Goal: Task Accomplishment & Management: Manage account settings

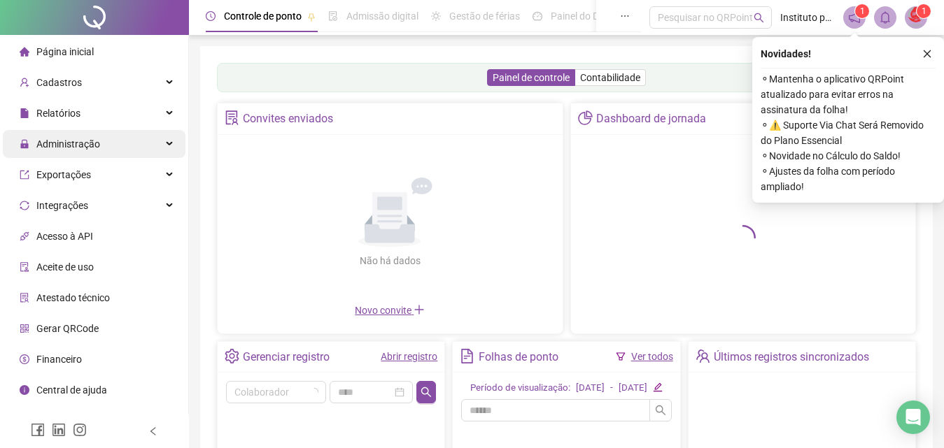
click at [69, 139] on span "Administração" at bounding box center [68, 144] width 64 height 11
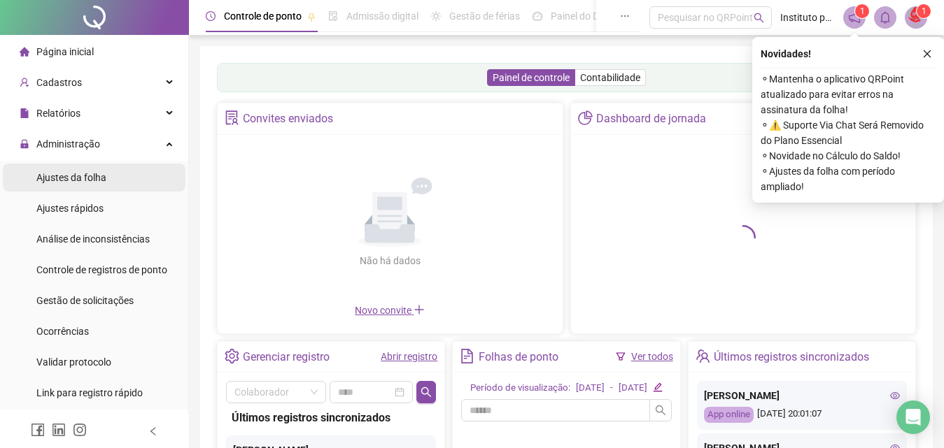
click at [85, 172] on span "Ajustes da folha" at bounding box center [71, 177] width 70 height 11
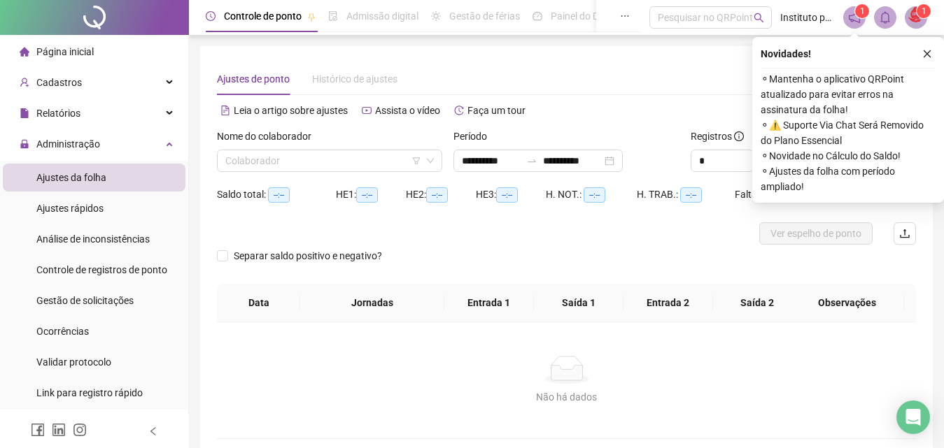
type input "**********"
click at [931, 50] on icon "close" at bounding box center [927, 54] width 10 height 10
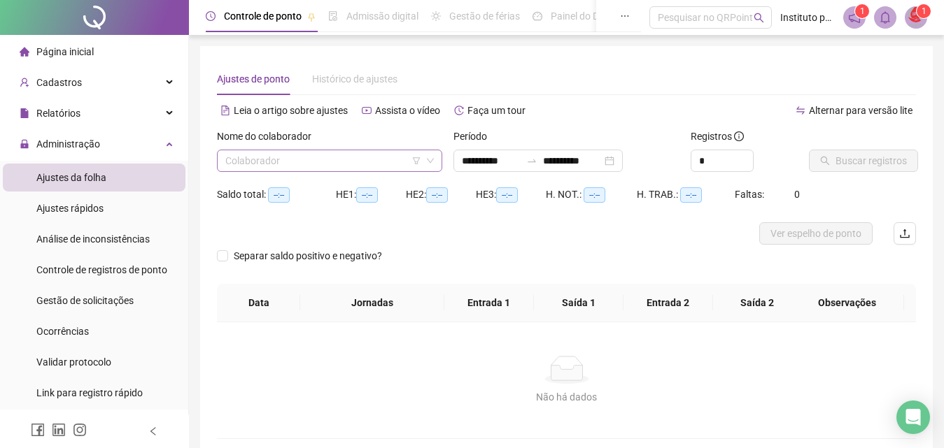
click at [306, 169] on input "search" at bounding box center [323, 160] width 196 height 21
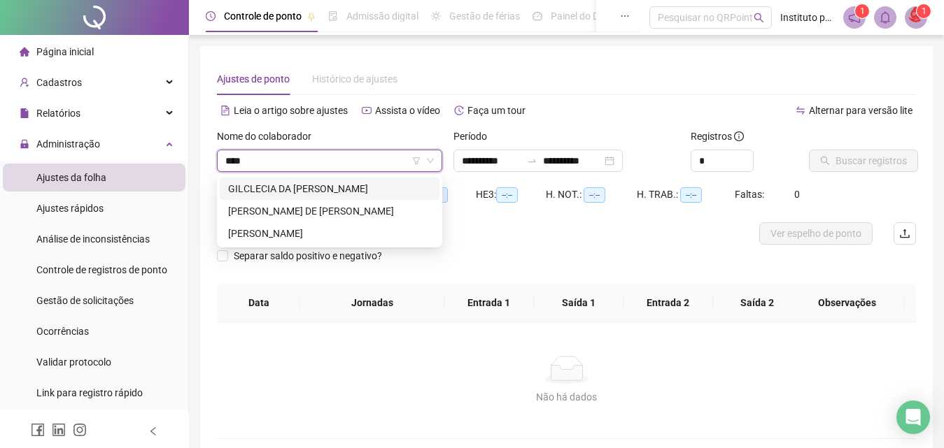
type input "*****"
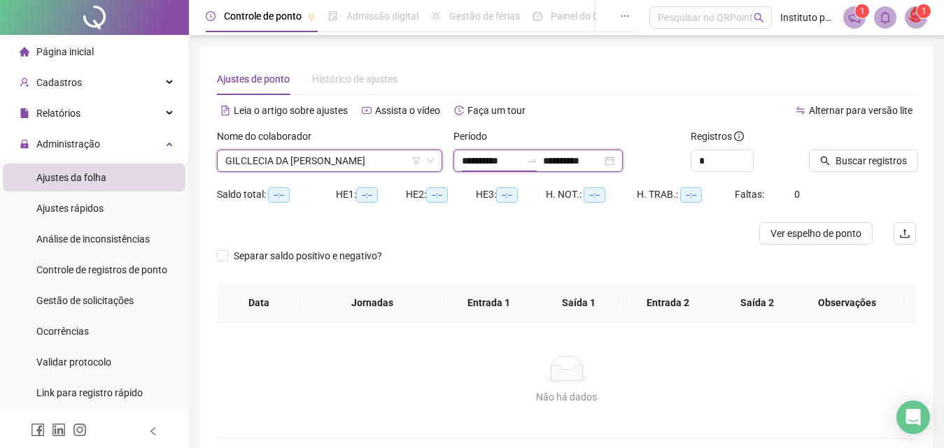
click at [474, 166] on input "**********" at bounding box center [491, 160] width 59 height 15
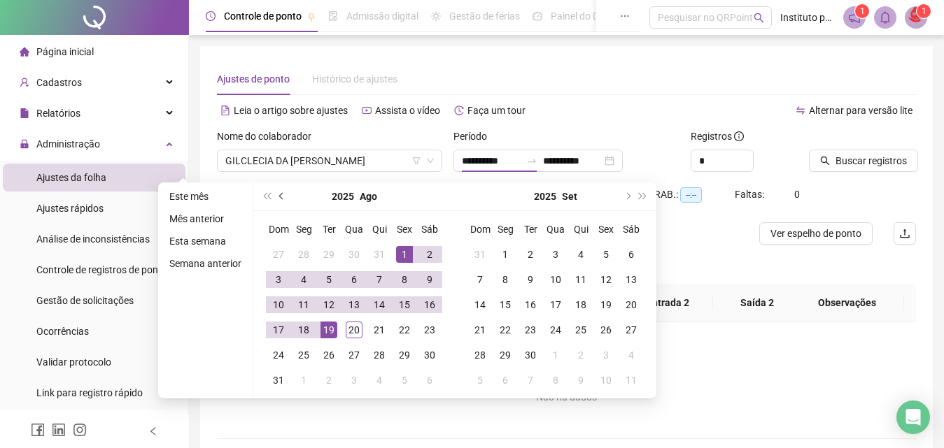
click at [283, 199] on button "prev-year" at bounding box center [281, 197] width 15 height 28
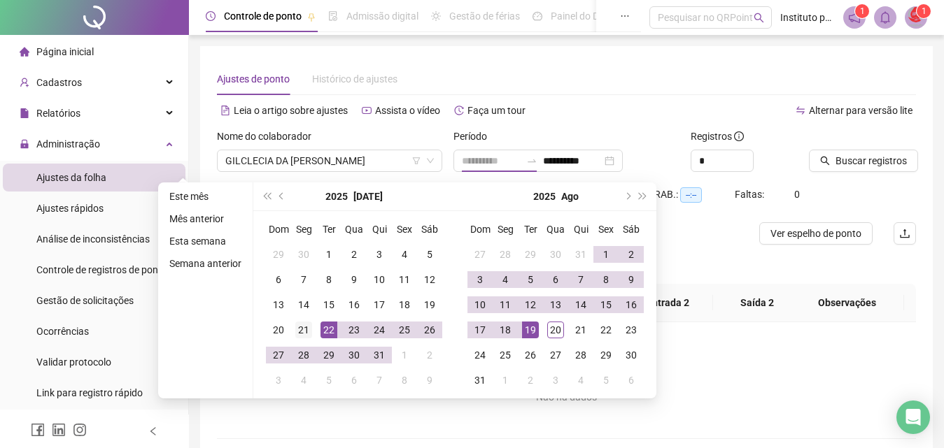
type input "**********"
click at [309, 328] on div "21" at bounding box center [303, 330] width 17 height 17
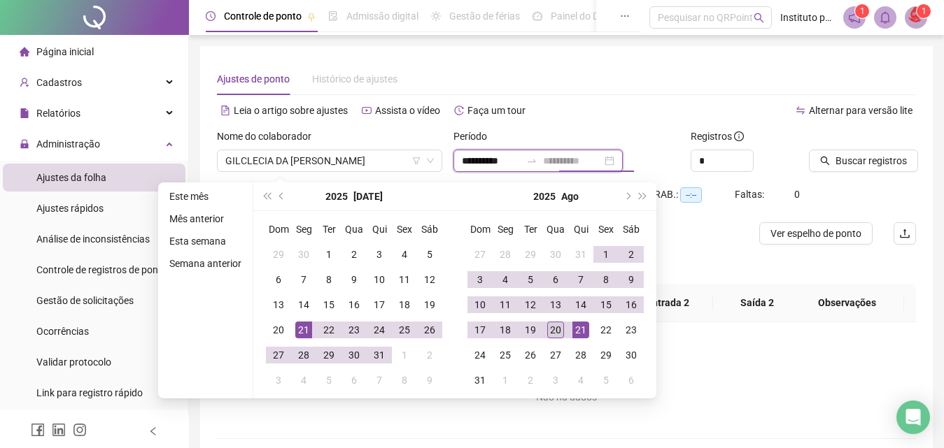
type input "**********"
click at [562, 326] on div "20" at bounding box center [555, 330] width 17 height 17
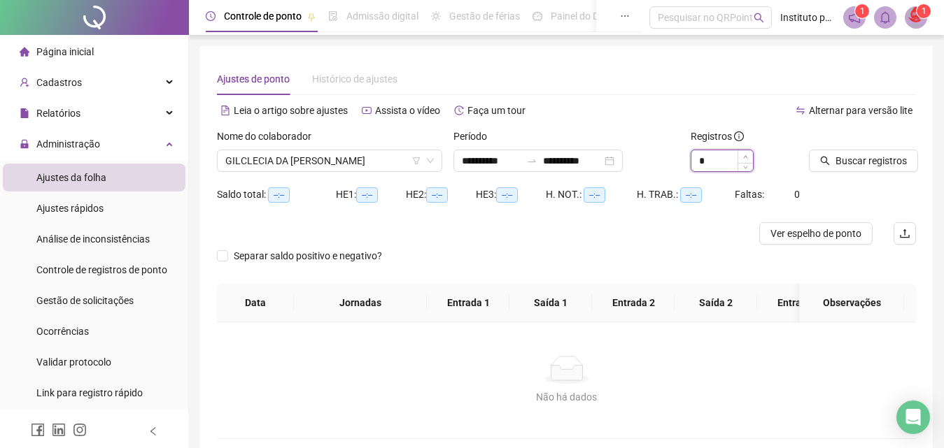
click at [746, 155] on icon "up" at bounding box center [745, 157] width 5 height 5
click at [746, 153] on span "Increase Value" at bounding box center [744, 156] width 15 height 13
type input "**"
click at [746, 153] on span "Increase Value" at bounding box center [744, 156] width 15 height 13
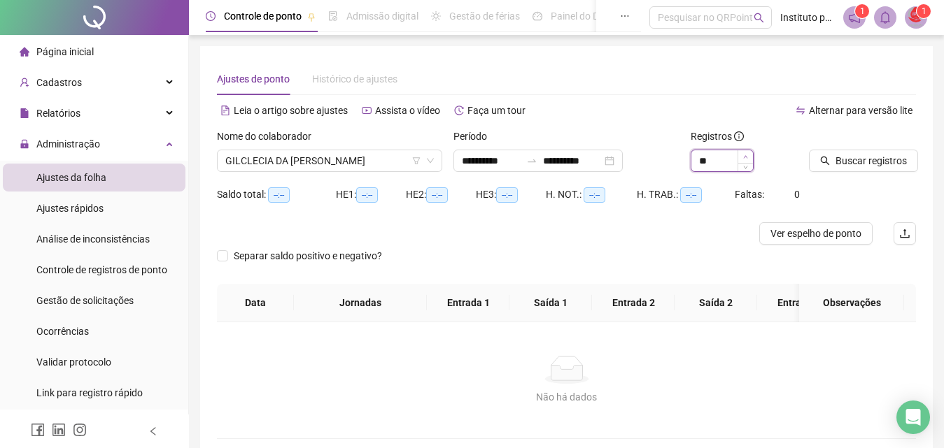
click at [746, 153] on span "Increase Value" at bounding box center [744, 156] width 15 height 13
click at [856, 164] on span "Buscar registros" at bounding box center [870, 160] width 71 height 15
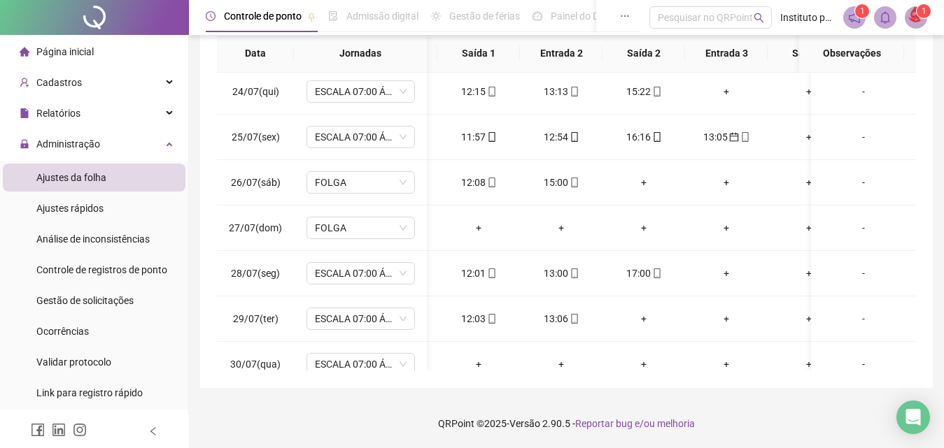
scroll to position [0, 73]
click at [725, 132] on div "13:05" at bounding box center [725, 136] width 60 height 15
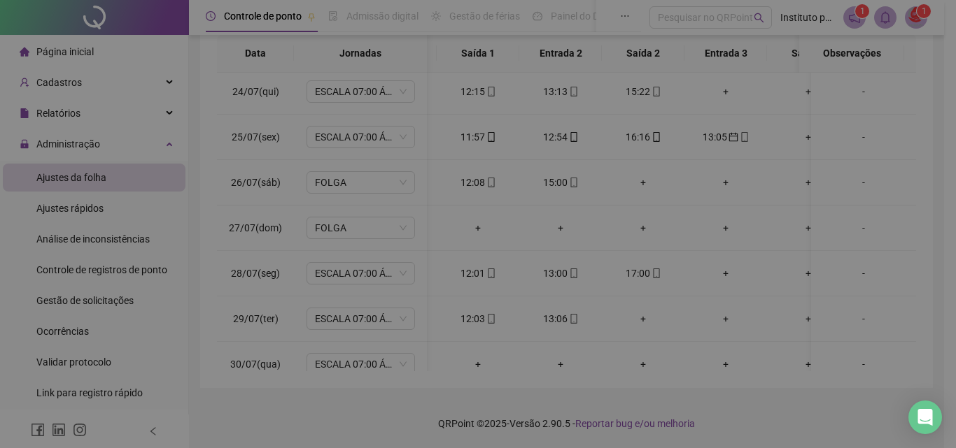
type input "**********"
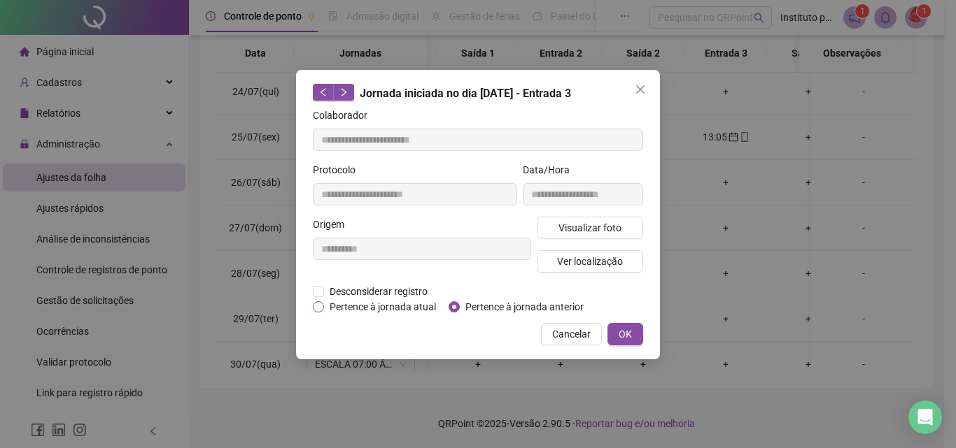
click at [427, 299] on span "Pertence à jornada atual" at bounding box center [383, 306] width 118 height 15
click at [604, 331] on div "Cancelar OK" at bounding box center [478, 334] width 330 height 22
click at [613, 333] on button "OK" at bounding box center [625, 334] width 36 height 22
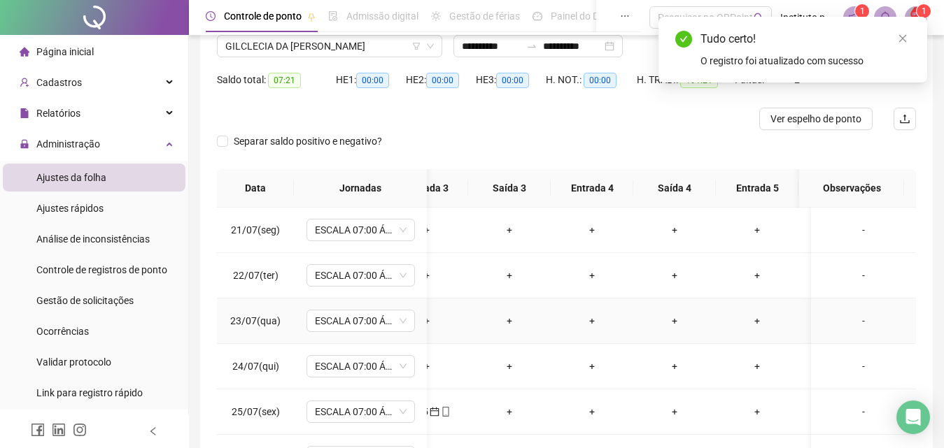
scroll to position [0, 0]
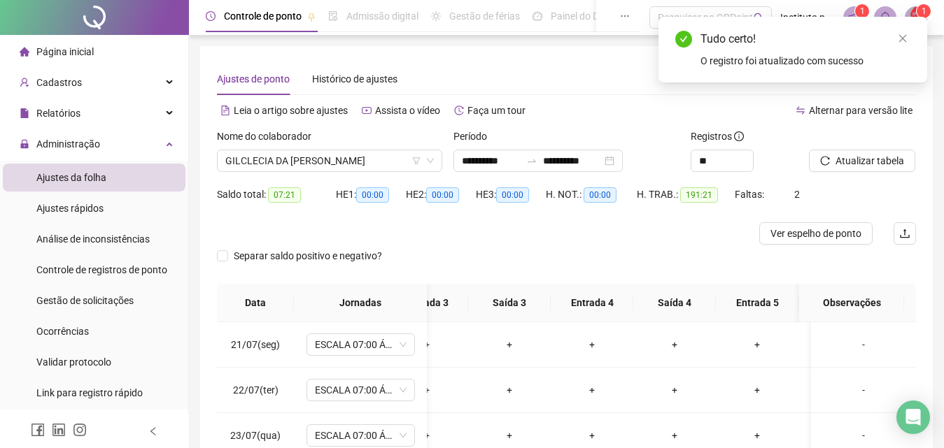
click at [864, 172] on div "Atualizar tabela" at bounding box center [862, 156] width 118 height 55
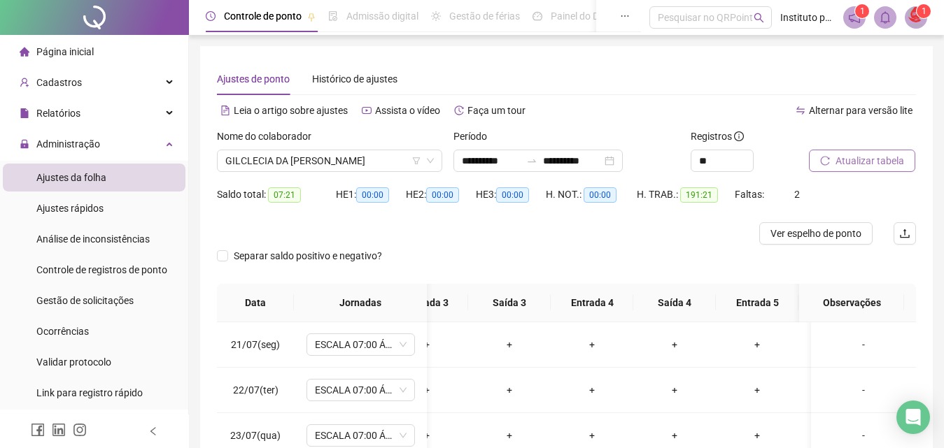
click at [865, 164] on span "Atualizar tabela" at bounding box center [869, 160] width 69 height 15
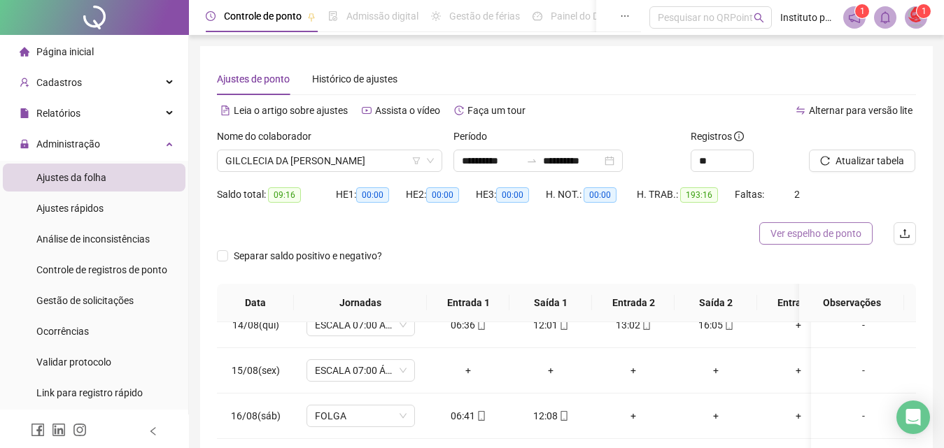
click at [854, 235] on span "Ver espelho de ponto" at bounding box center [815, 233] width 91 height 15
click at [284, 165] on span "GILCLECIA DA [PERSON_NAME]" at bounding box center [329, 160] width 208 height 21
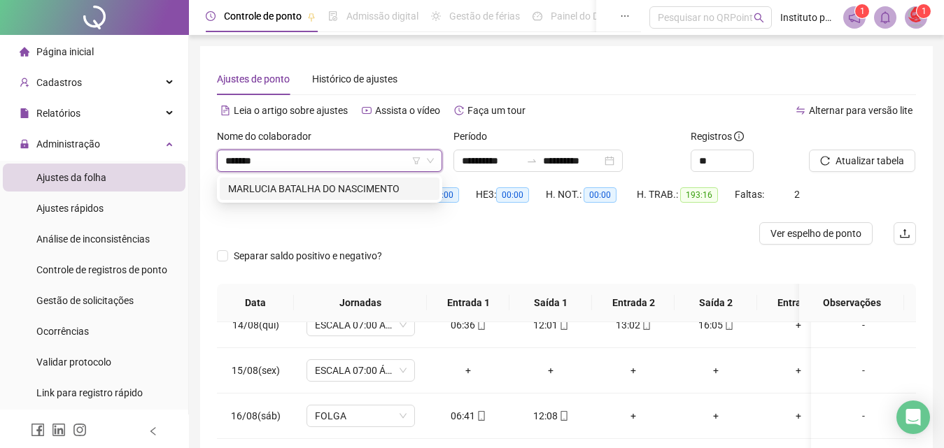
type input "********"
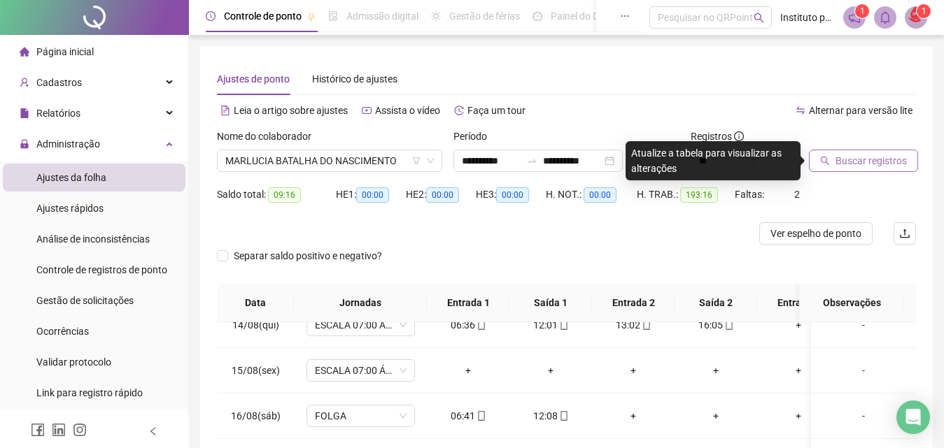
click at [851, 159] on span "Buscar registros" at bounding box center [870, 160] width 71 height 15
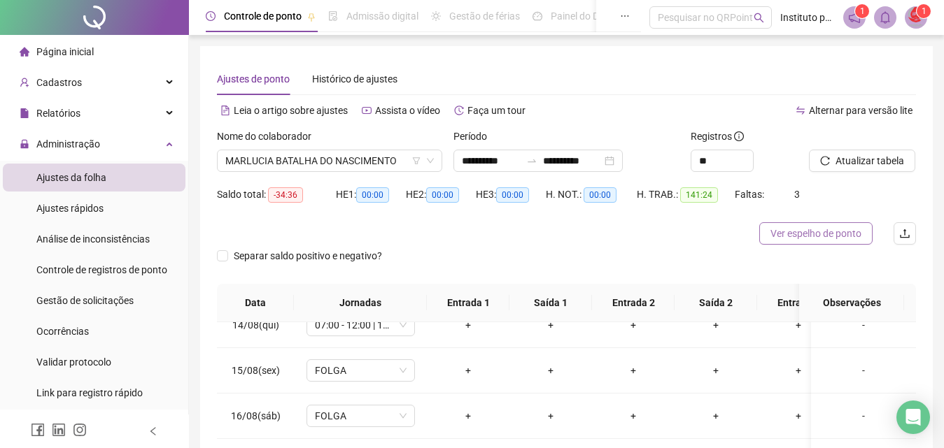
click at [808, 243] on button "Ver espelho de ponto" at bounding box center [815, 233] width 113 height 22
click at [327, 162] on span "MARLUCIA BATALHA DO NASCIMENTO" at bounding box center [329, 160] width 208 height 21
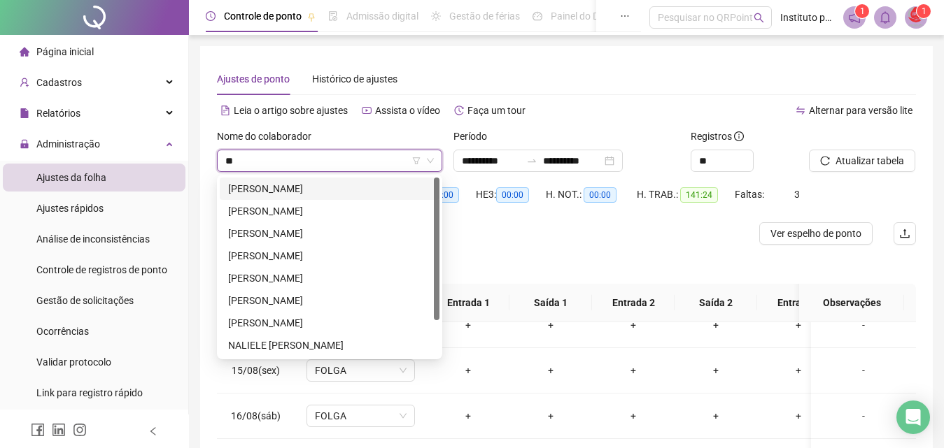
type input "*"
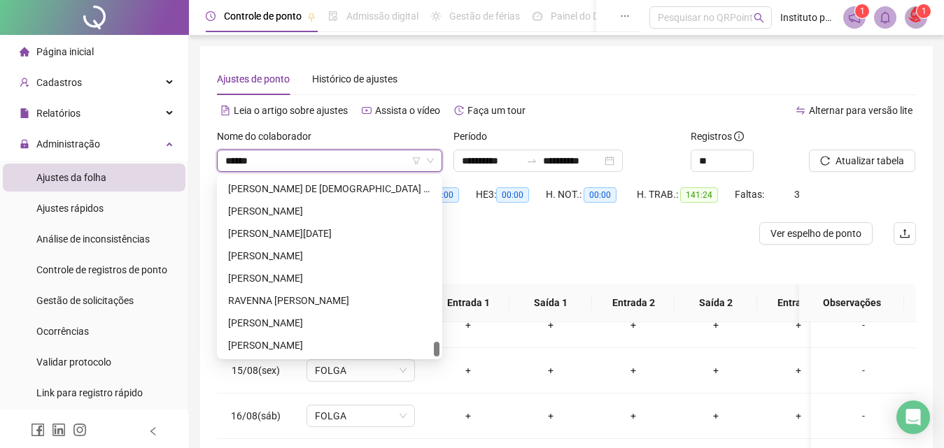
scroll to position [1836, 0]
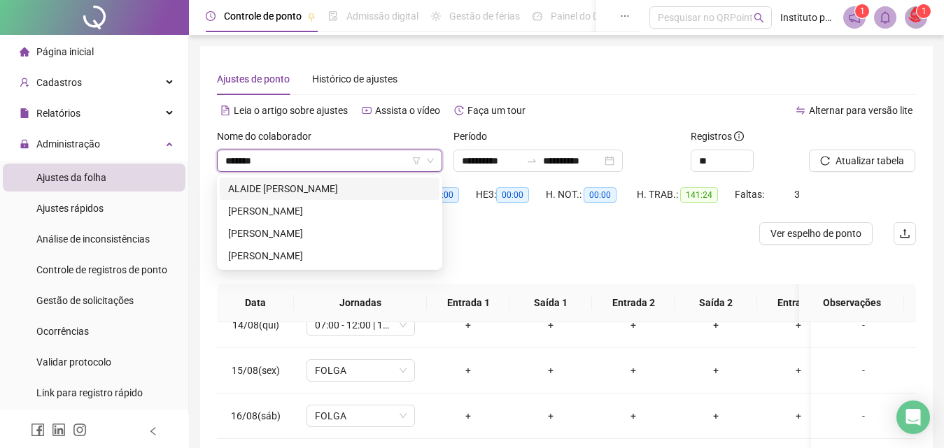
type input "********"
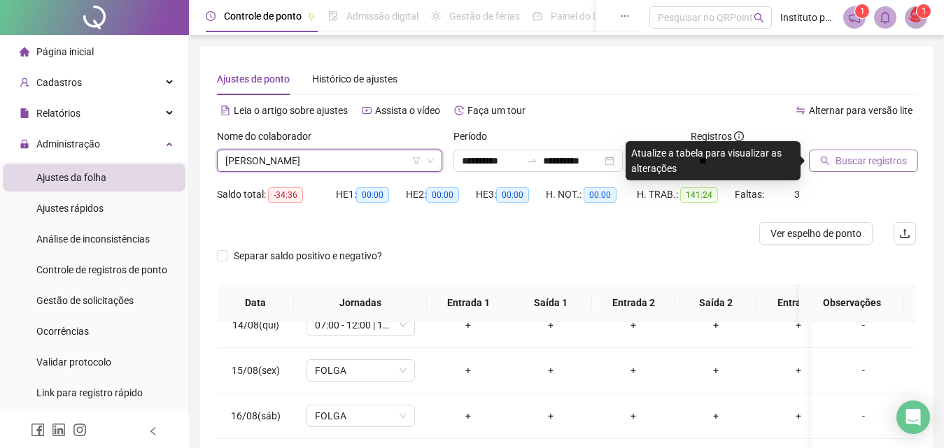
click at [866, 163] on span "Buscar registros" at bounding box center [870, 160] width 71 height 15
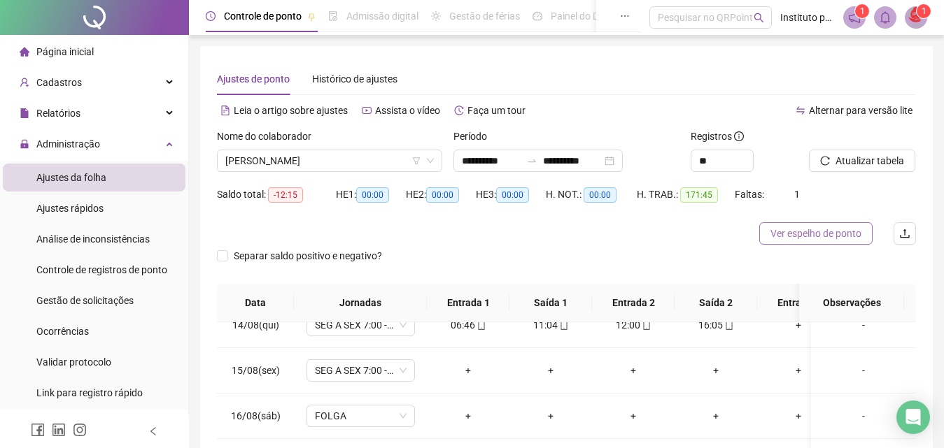
click at [832, 241] on span "Ver espelho de ponto" at bounding box center [815, 233] width 91 height 15
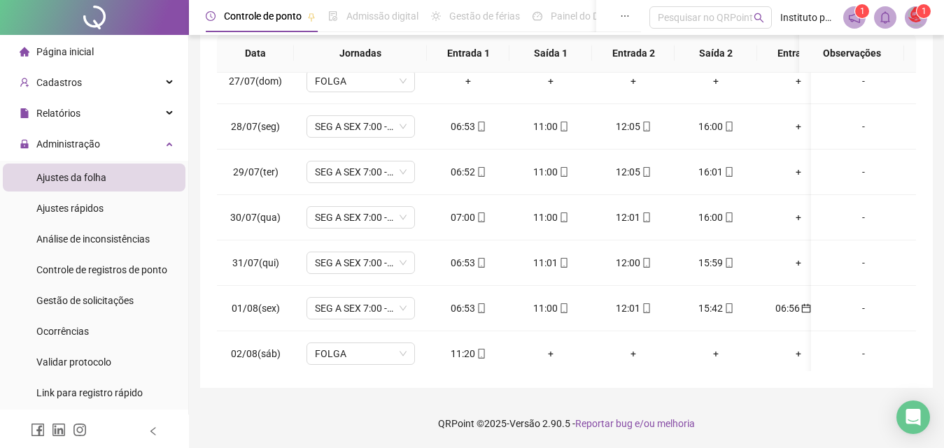
scroll to position [283, 0]
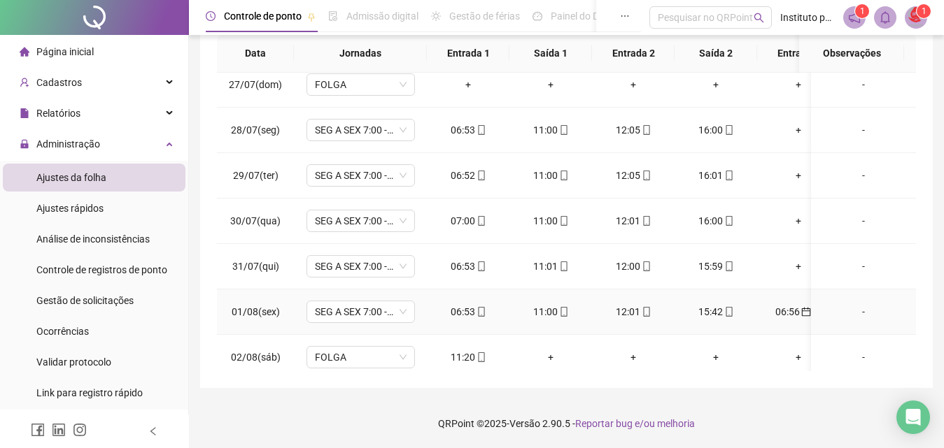
click at [789, 313] on div "06:56" at bounding box center [798, 311] width 60 height 15
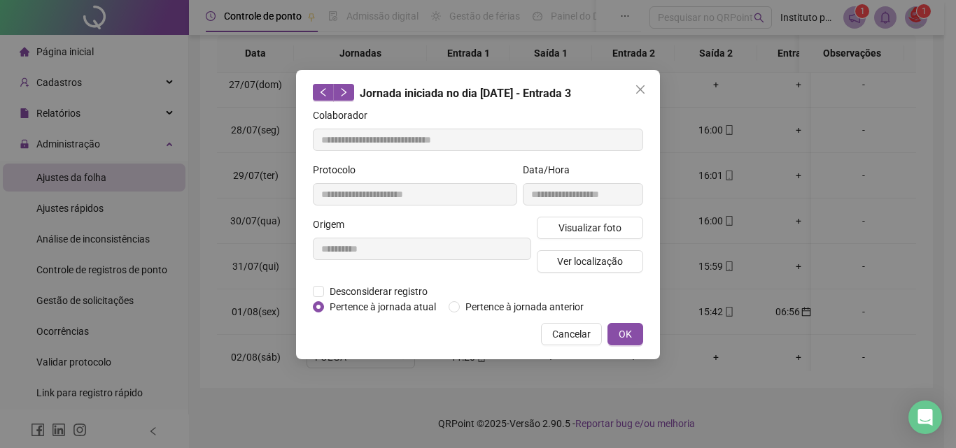
type input "**********"
click at [402, 306] on span "Pertence à jornada atual" at bounding box center [383, 306] width 118 height 15
click at [614, 338] on button "OK" at bounding box center [625, 334] width 36 height 22
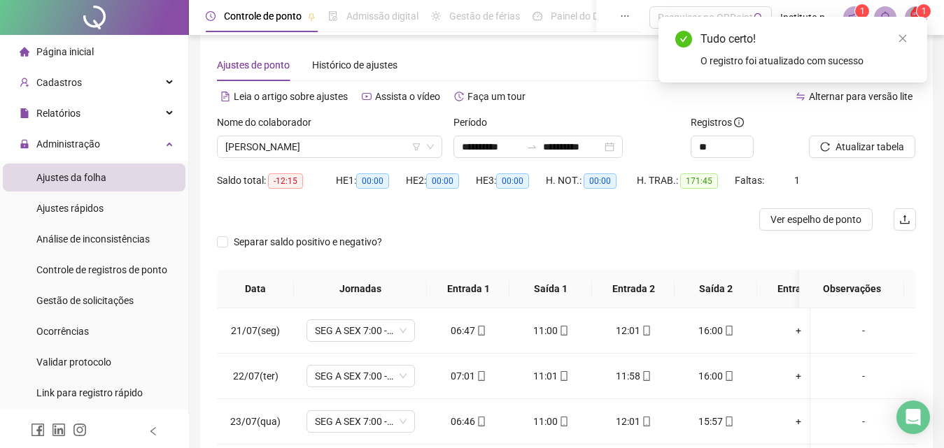
scroll to position [0, 0]
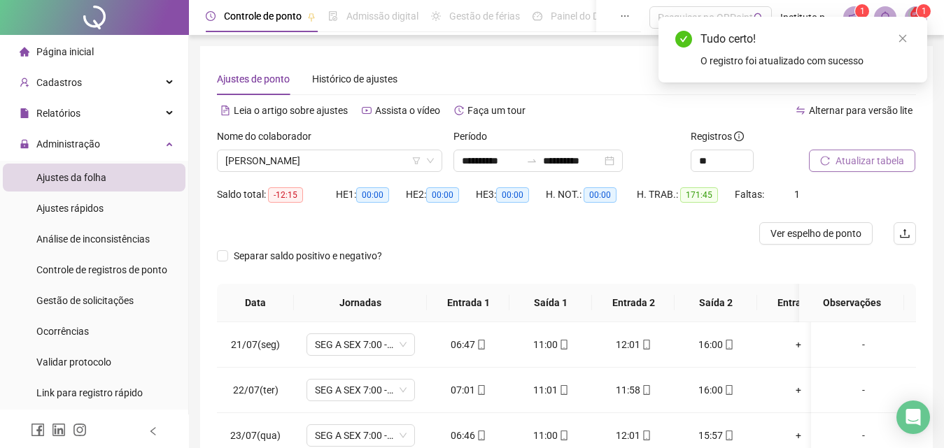
click at [859, 163] on span "Atualizar tabela" at bounding box center [869, 160] width 69 height 15
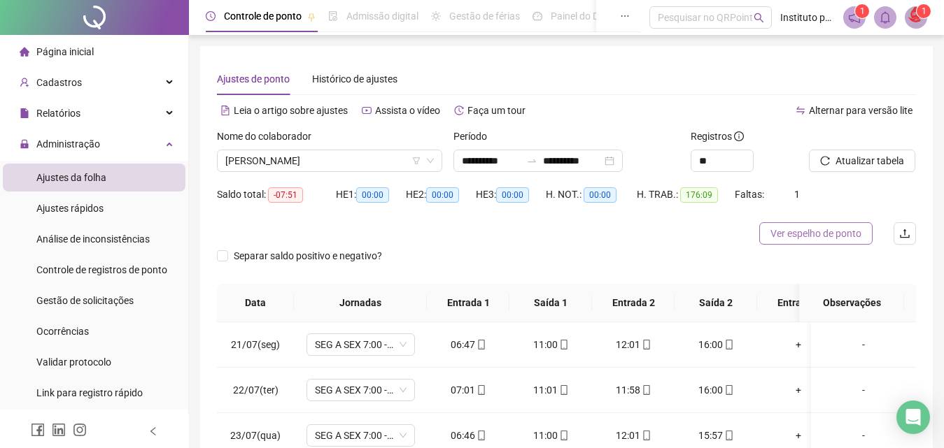
click at [815, 230] on span "Ver espelho de ponto" at bounding box center [815, 233] width 91 height 15
click at [323, 155] on span "[PERSON_NAME]" at bounding box center [329, 160] width 208 height 21
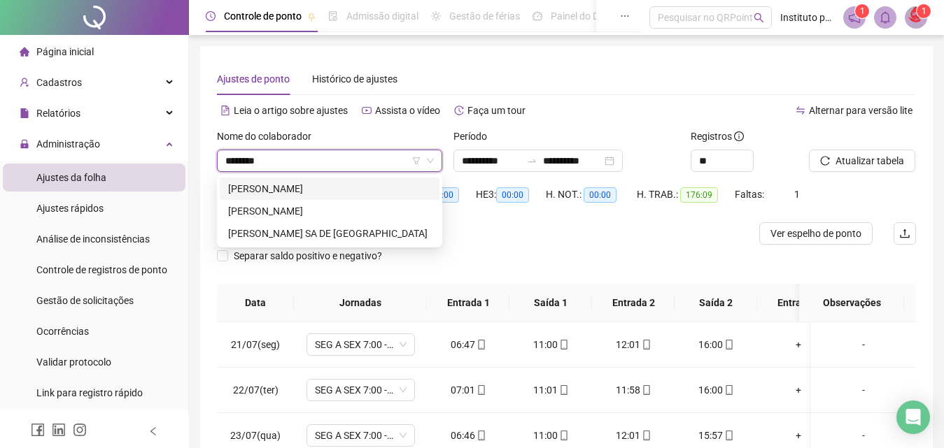
type input "*********"
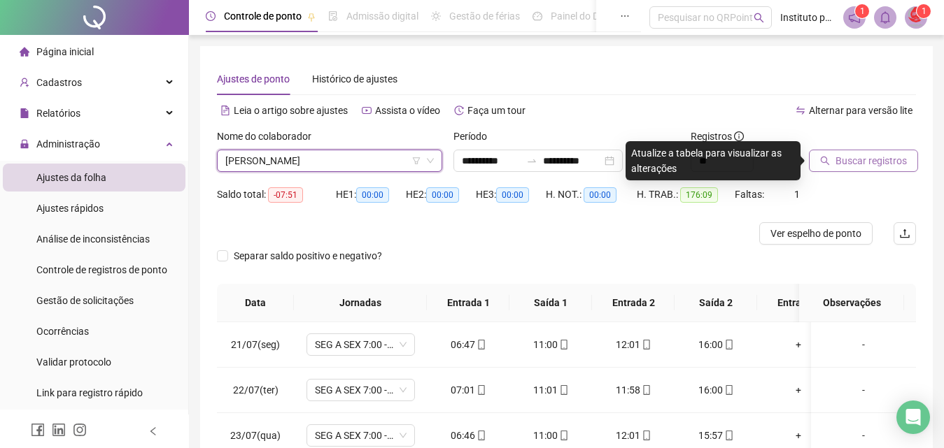
click at [864, 165] on span "Buscar registros" at bounding box center [870, 160] width 71 height 15
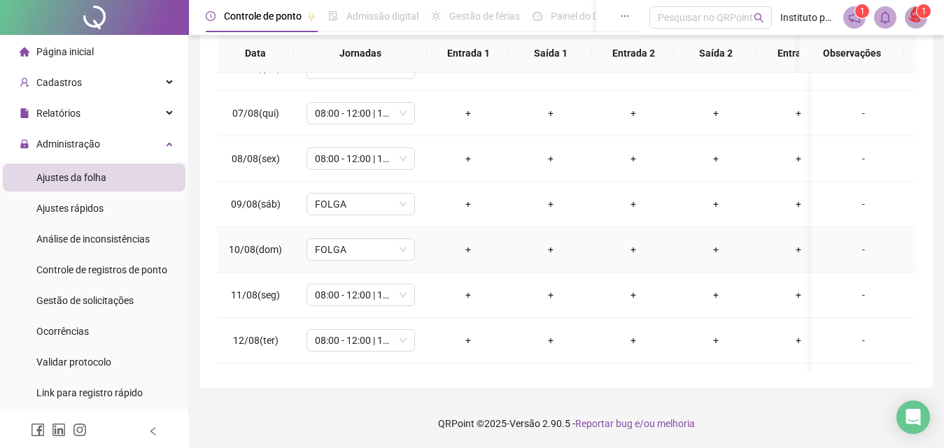
scroll to position [843, 0]
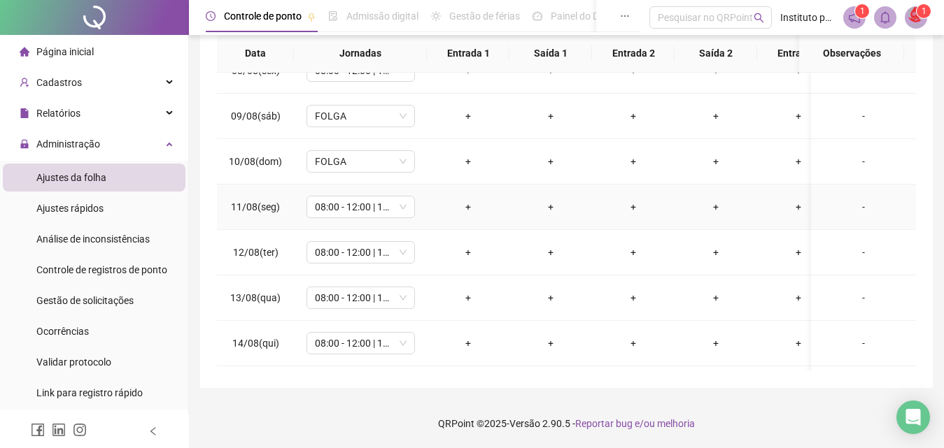
click at [851, 212] on div "-" at bounding box center [863, 206] width 83 height 15
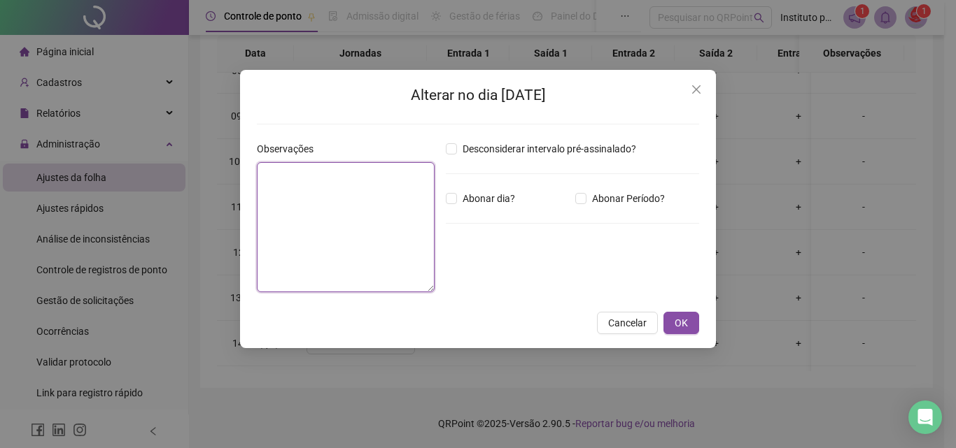
click at [367, 211] on textarea at bounding box center [346, 227] width 178 height 130
type textarea "**********"
drag, startPoint x: 412, startPoint y: 173, endPoint x: 204, endPoint y: 162, distance: 208.1
click at [204, 162] on div "**********" at bounding box center [478, 224] width 956 height 448
click at [634, 326] on span "Cancelar" at bounding box center [627, 322] width 38 height 15
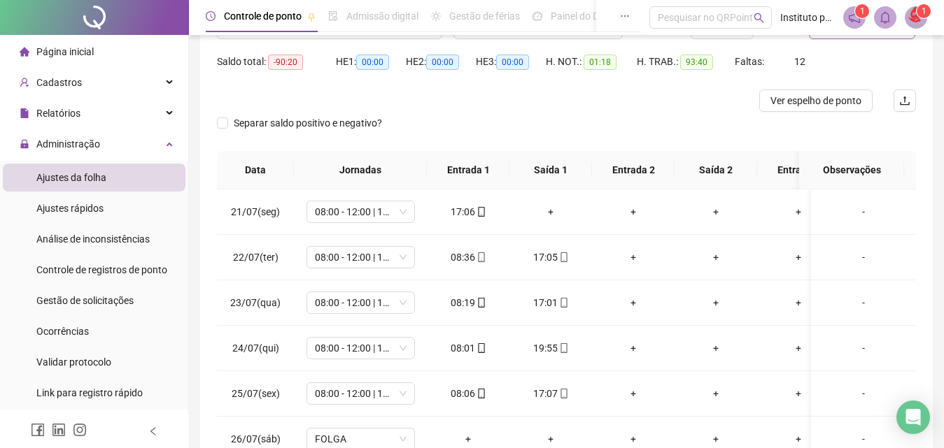
scroll to position [0, 0]
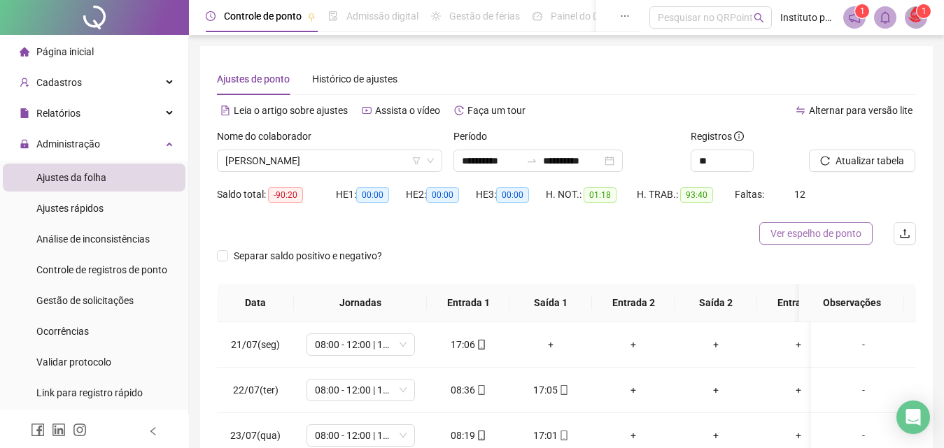
click at [811, 243] on button "Ver espelho de ponto" at bounding box center [815, 233] width 113 height 22
click at [303, 159] on span "[PERSON_NAME]" at bounding box center [329, 160] width 208 height 21
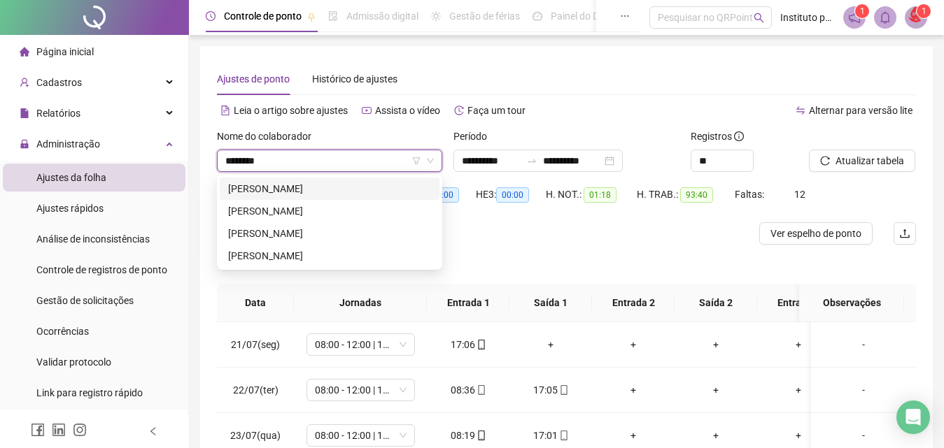
type input "*********"
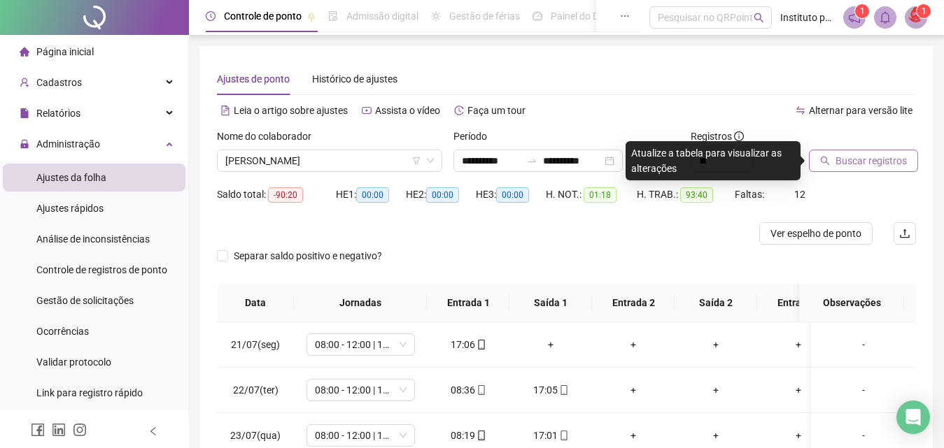
click at [854, 164] on span "Buscar registros" at bounding box center [870, 160] width 71 height 15
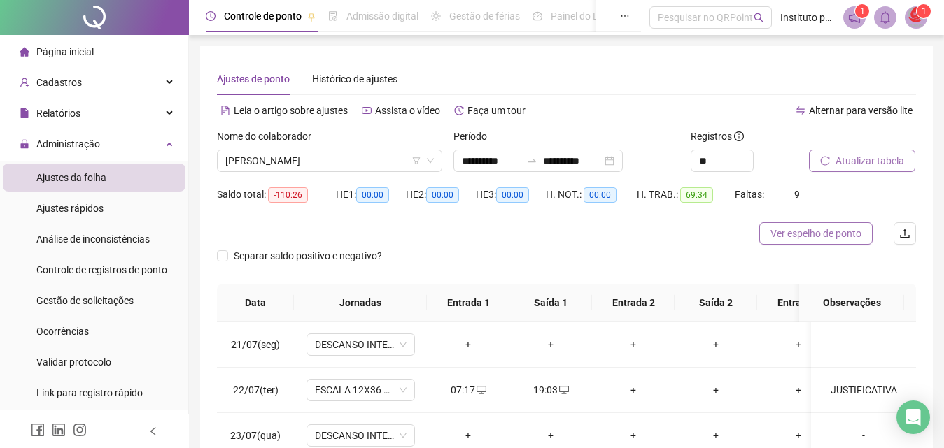
click at [815, 243] on button "Ver espelho de ponto" at bounding box center [815, 233] width 113 height 22
click at [292, 159] on span "[PERSON_NAME]" at bounding box center [329, 160] width 208 height 21
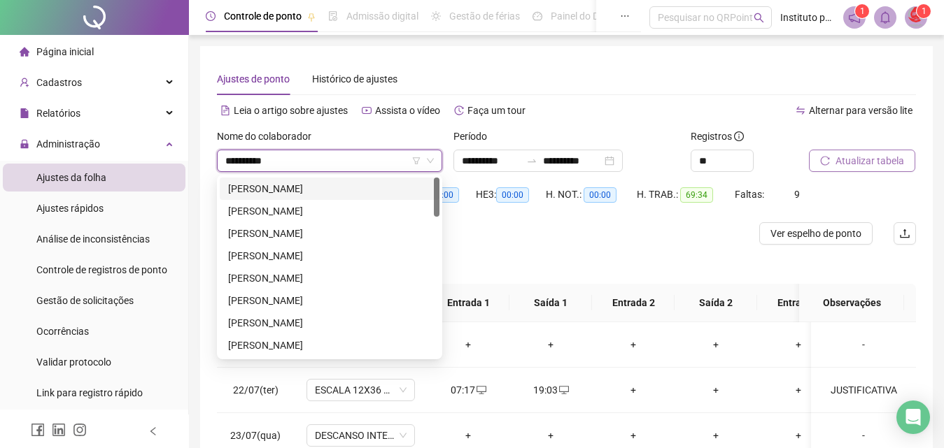
type input "**********"
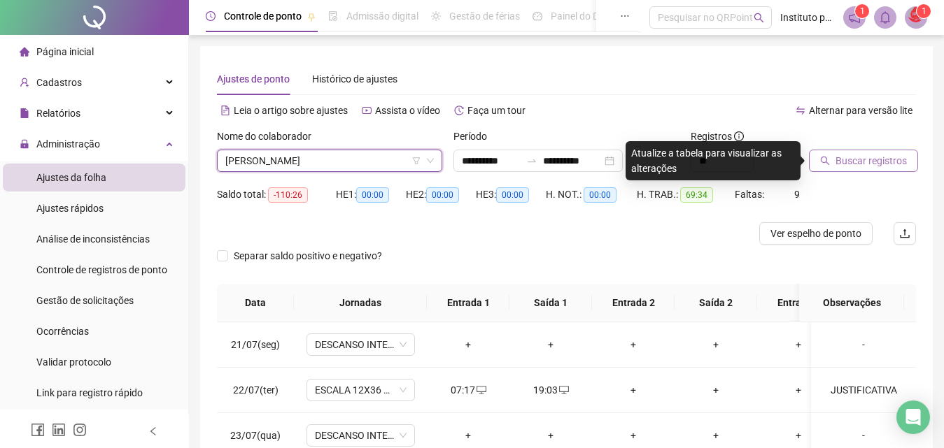
click at [843, 164] on span "Buscar registros" at bounding box center [870, 160] width 71 height 15
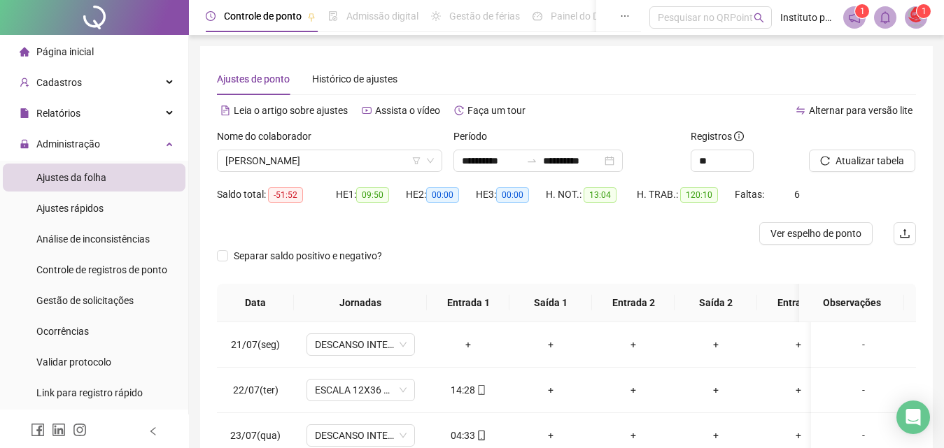
click at [815, 240] on span "Ver espelho de ponto" at bounding box center [815, 233] width 91 height 15
click at [478, 430] on span at bounding box center [480, 435] width 11 height 11
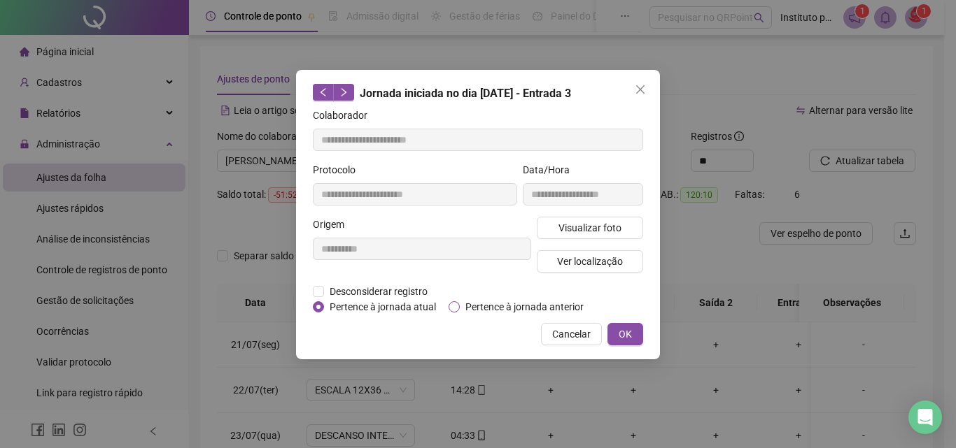
click at [549, 301] on span "Pertence à jornada anterior" at bounding box center [524, 306] width 129 height 15
type input "**********"
click at [625, 332] on span "OK" at bounding box center [624, 334] width 13 height 15
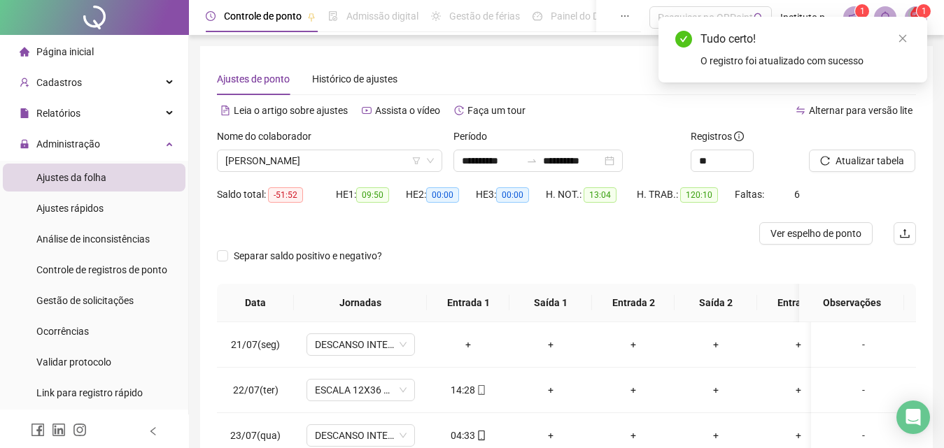
click at [858, 160] on span "Atualizar tabela" at bounding box center [869, 160] width 69 height 15
click at [894, 172] on div "Atualizar tabela" at bounding box center [862, 156] width 118 height 55
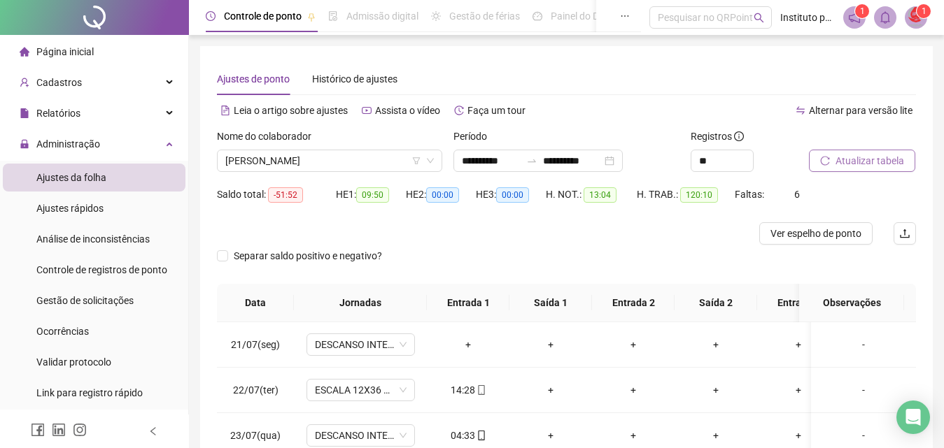
click at [881, 156] on span "Atualizar tabela" at bounding box center [869, 160] width 69 height 15
click at [872, 162] on span "Atualizar tabela" at bounding box center [869, 160] width 69 height 15
click at [472, 435] on div "04:33" at bounding box center [468, 435] width 60 height 15
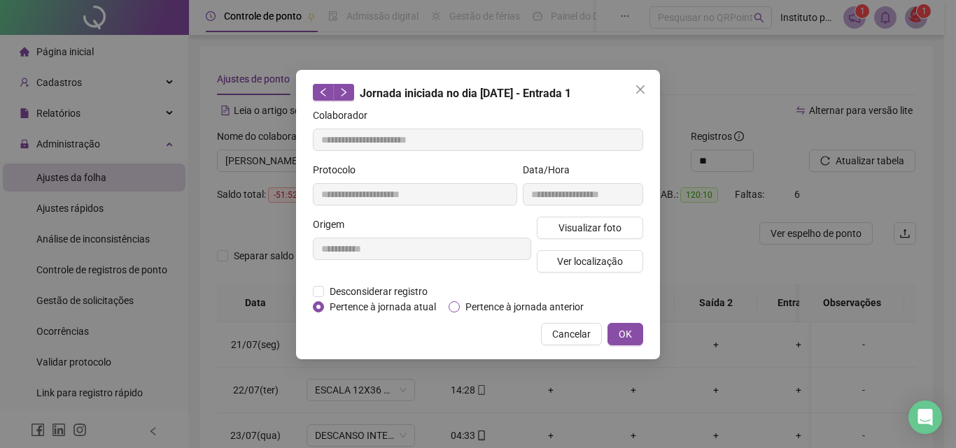
click at [523, 302] on span "Pertence à jornada anterior" at bounding box center [524, 306] width 129 height 15
click at [634, 334] on button "OK" at bounding box center [625, 334] width 36 height 22
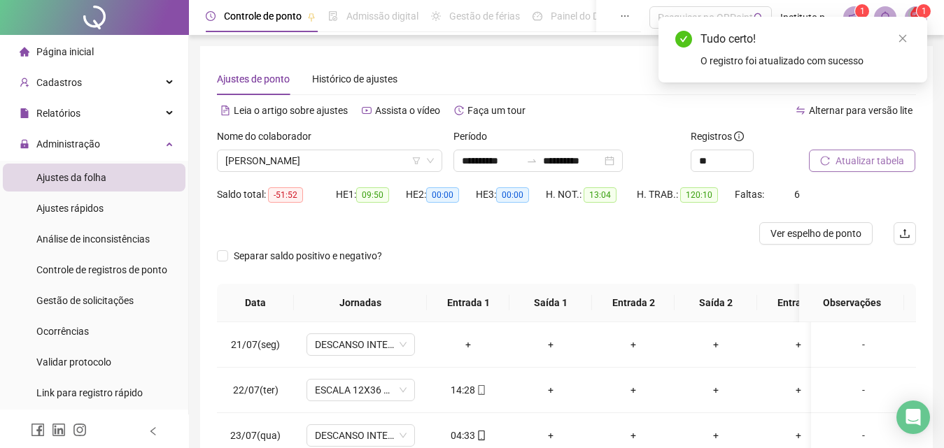
click at [868, 159] on span "Atualizar tabela" at bounding box center [869, 160] width 69 height 15
click at [480, 390] on icon "mobile" at bounding box center [481, 390] width 10 height 10
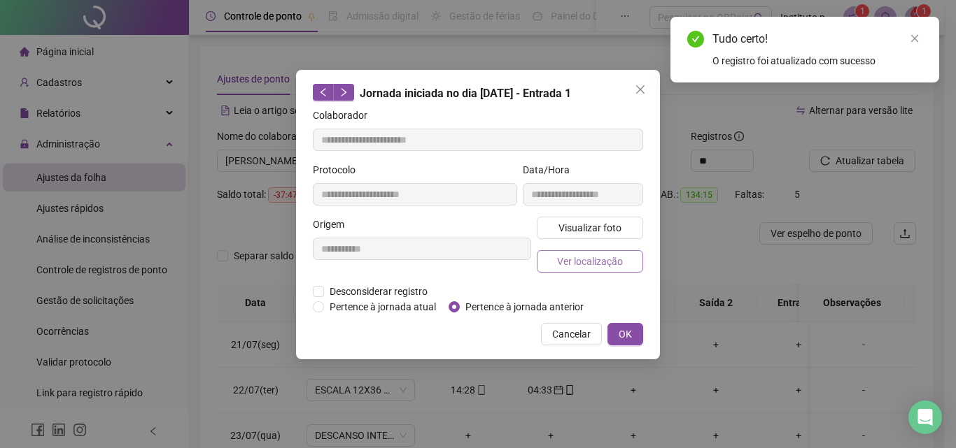
type input "**********"
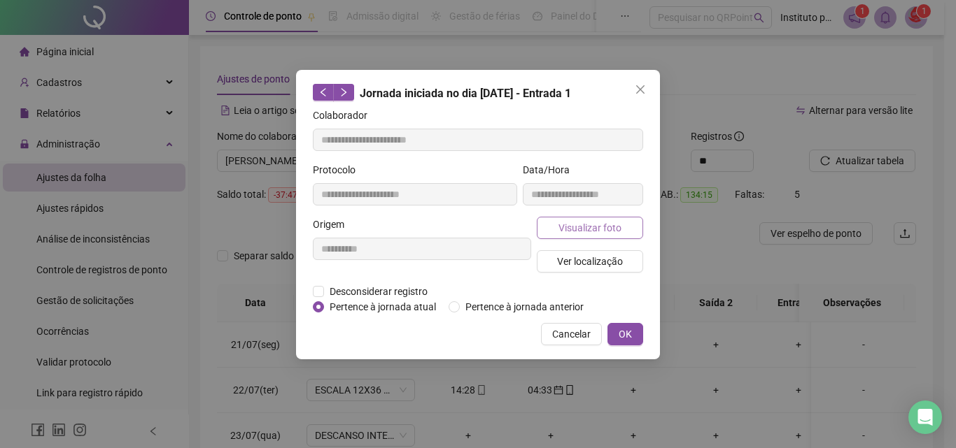
click at [573, 229] on span "Visualizar foto" at bounding box center [589, 227] width 63 height 15
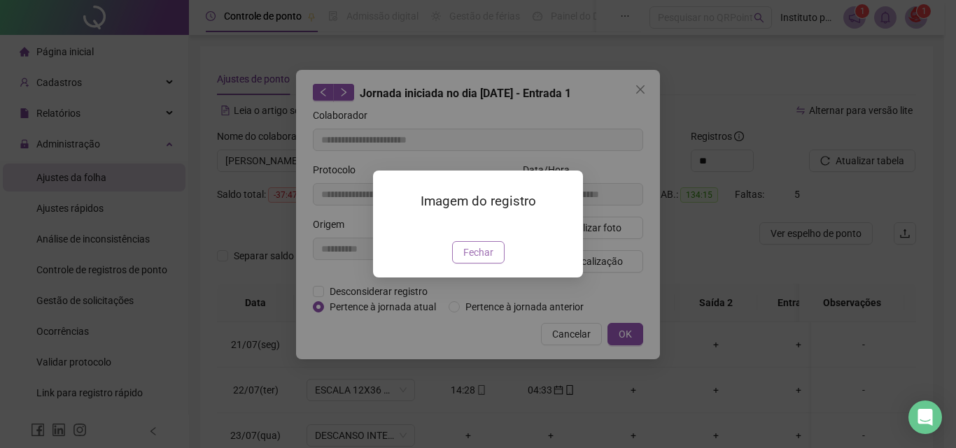
click at [480, 260] on span "Fechar" at bounding box center [478, 252] width 30 height 15
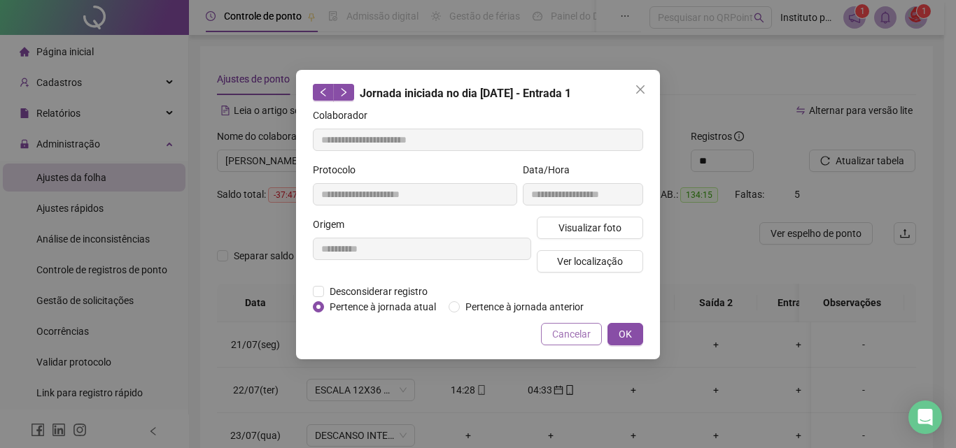
click at [578, 331] on span "Cancelar" at bounding box center [571, 334] width 38 height 15
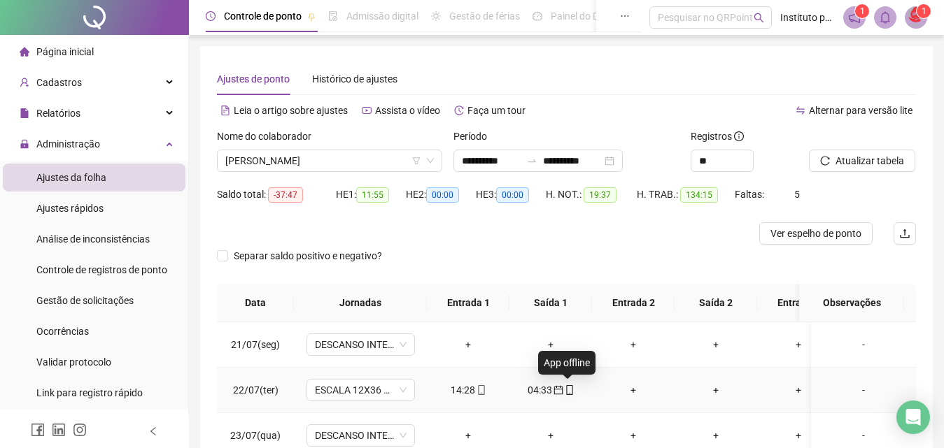
click at [567, 389] on icon "mobile" at bounding box center [570, 390] width 10 height 10
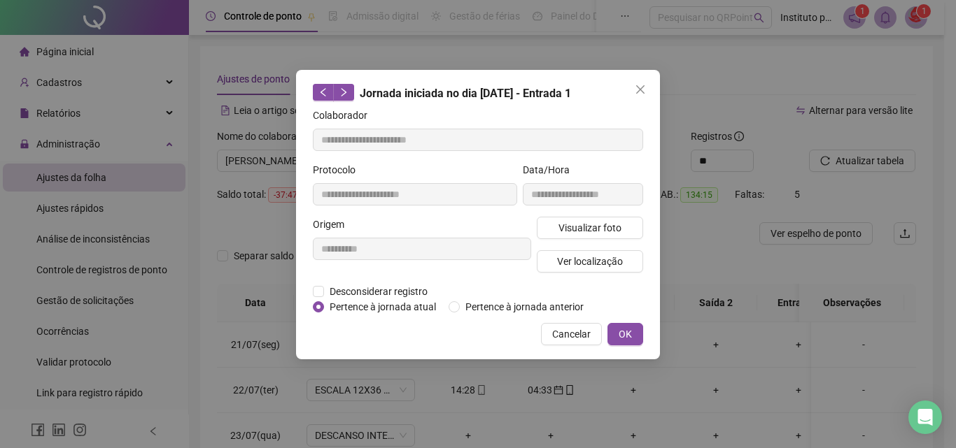
type input "**********"
click at [588, 229] on span "Visualizar foto" at bounding box center [589, 227] width 63 height 15
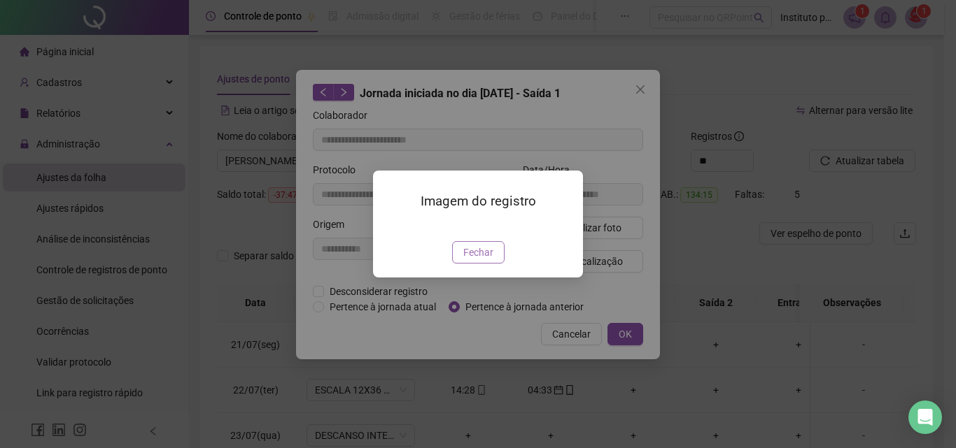
click at [474, 260] on span "Fechar" at bounding box center [478, 252] width 30 height 15
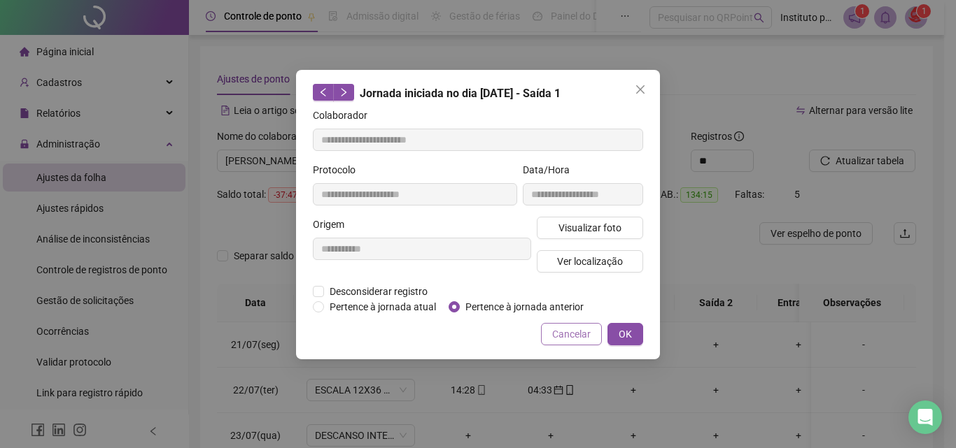
click at [580, 340] on span "Cancelar" at bounding box center [571, 334] width 38 height 15
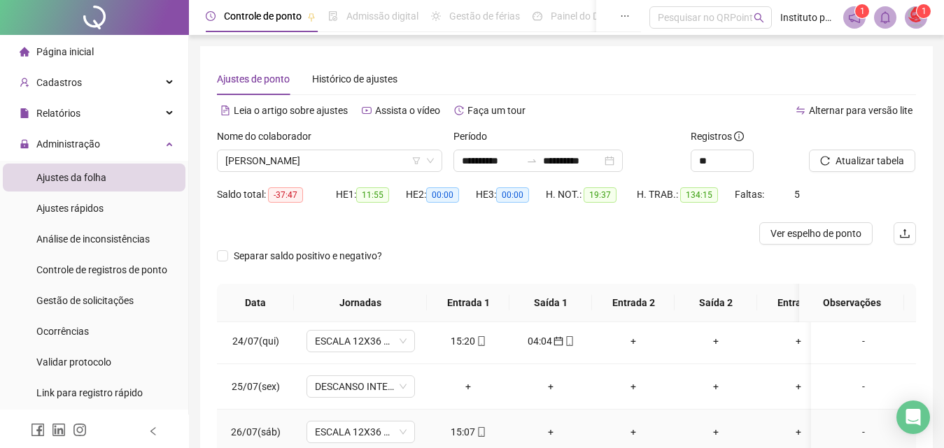
scroll to position [210, 0]
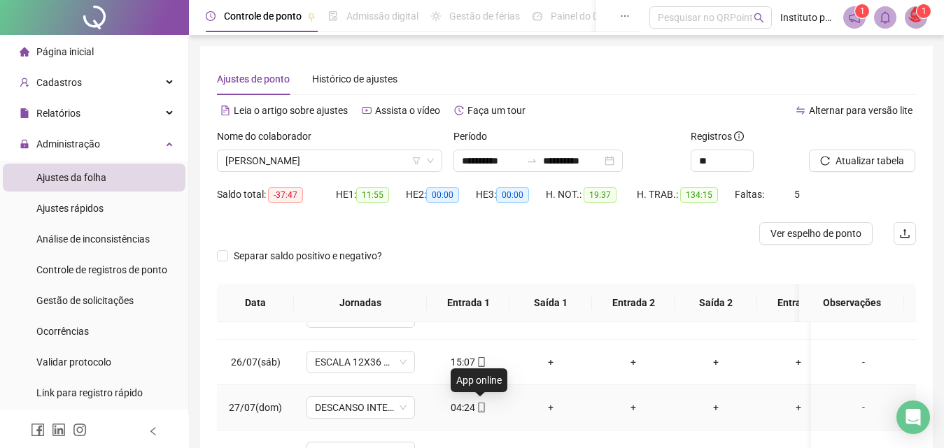
click at [476, 407] on icon "mobile" at bounding box center [481, 408] width 10 height 10
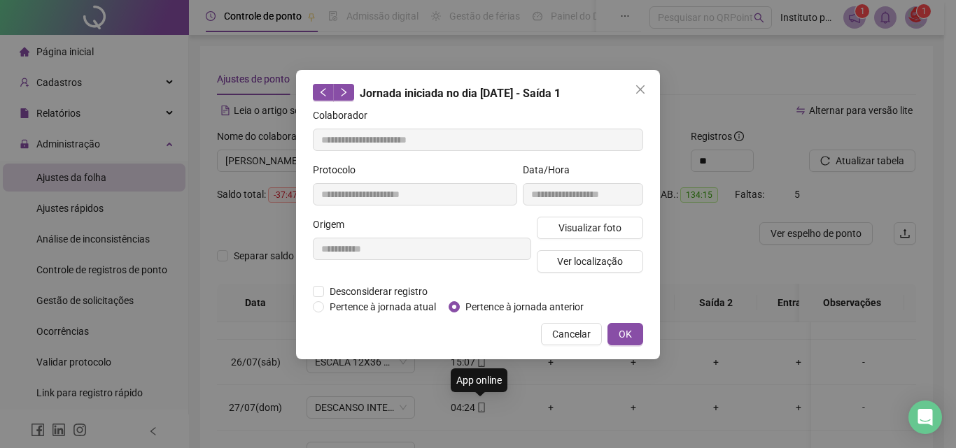
type input "**********"
click at [518, 299] on span "Pertence à jornada anterior" at bounding box center [524, 306] width 129 height 15
click at [628, 328] on span "OK" at bounding box center [624, 334] width 13 height 15
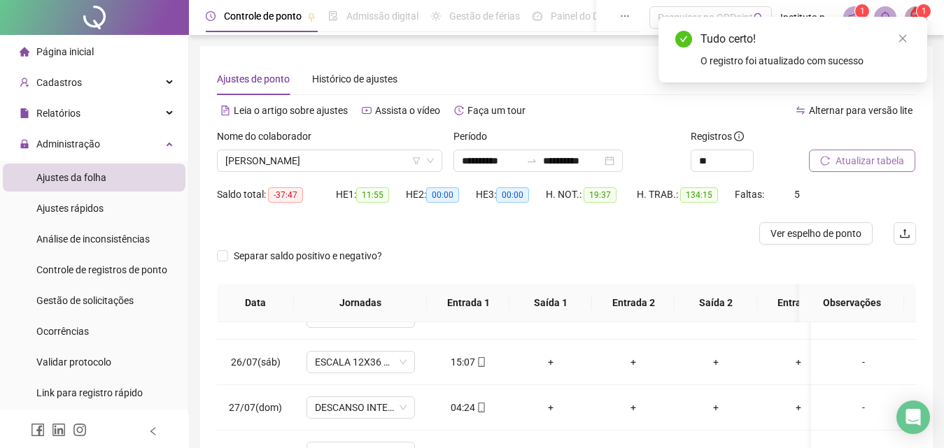
click at [843, 163] on span "Atualizar tabela" at bounding box center [869, 160] width 69 height 15
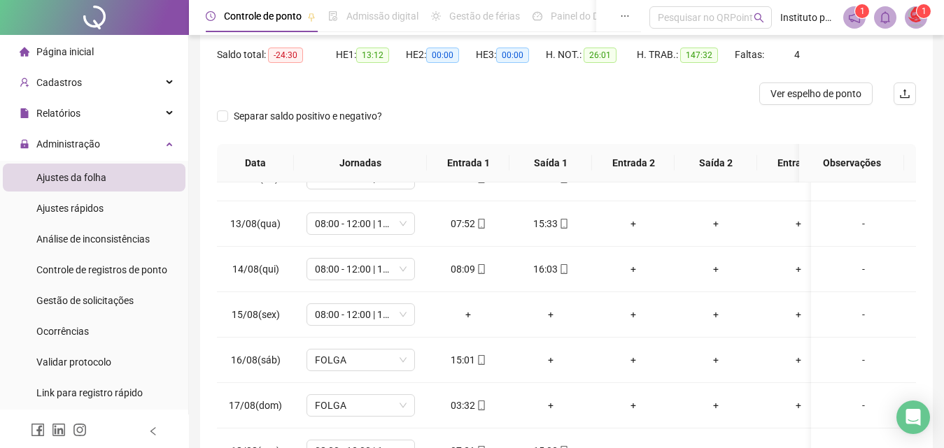
scroll to position [1049, 0]
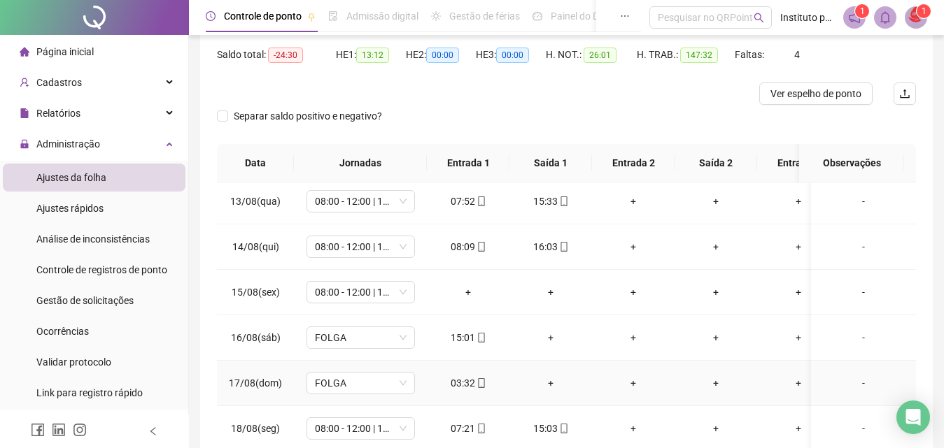
click at [478, 381] on icon "mobile" at bounding box center [481, 383] width 10 height 10
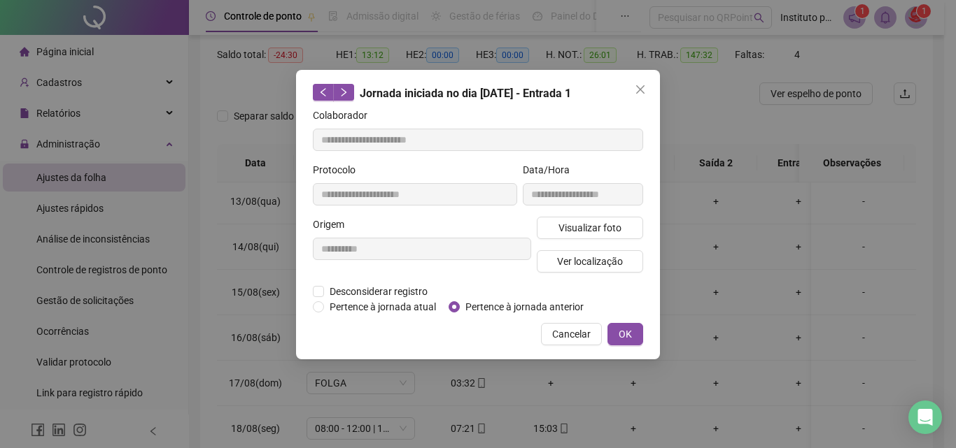
type input "**********"
click at [569, 312] on span "Pertence à jornada anterior" at bounding box center [524, 306] width 129 height 15
click at [609, 332] on button "OK" at bounding box center [625, 334] width 36 height 22
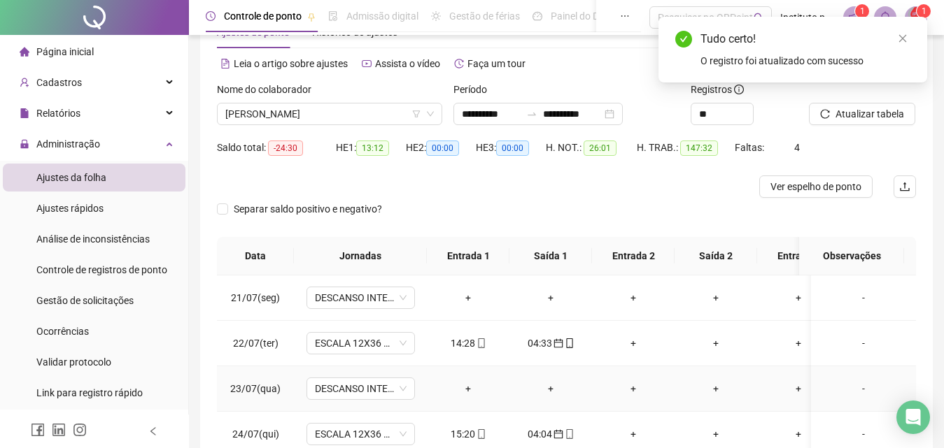
scroll to position [0, 0]
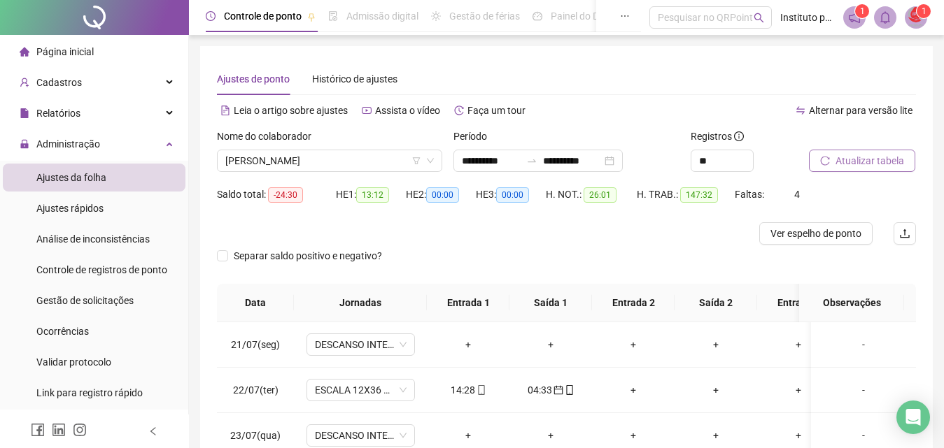
click at [870, 165] on span "Atualizar tabela" at bounding box center [869, 160] width 69 height 15
